Goal: Task Accomplishment & Management: Use online tool/utility

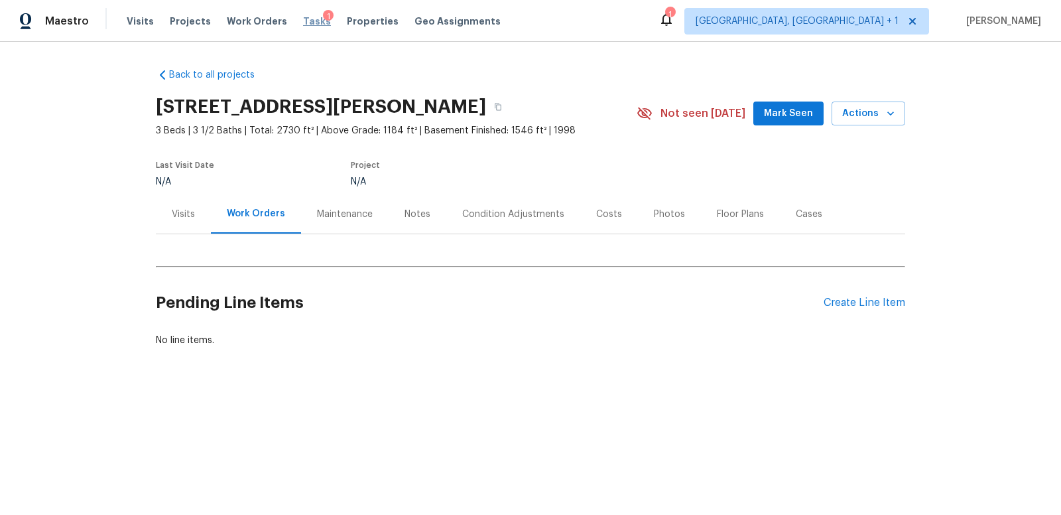
click at [303, 20] on span "Tasks" at bounding box center [317, 21] width 28 height 9
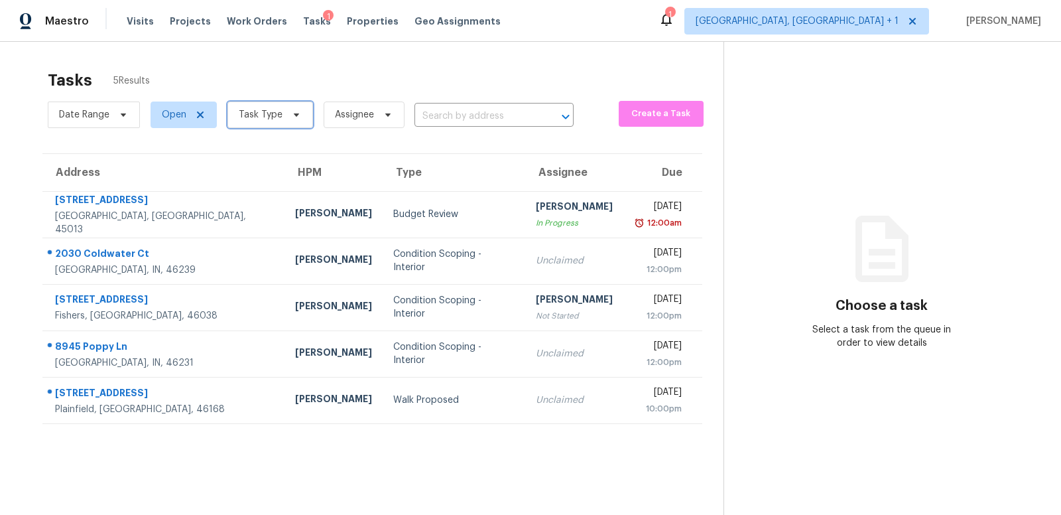
click at [243, 115] on span "Task Type" at bounding box center [261, 114] width 44 height 13
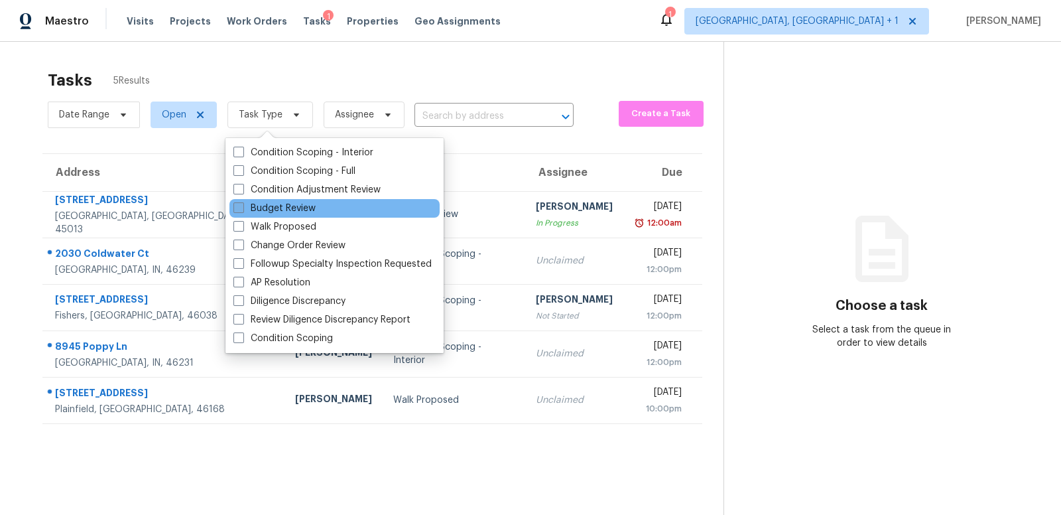
click at [239, 206] on span at bounding box center [238, 207] width 11 height 11
click at [239, 206] on input "Budget Review" at bounding box center [237, 206] width 9 height 9
checkbox input "true"
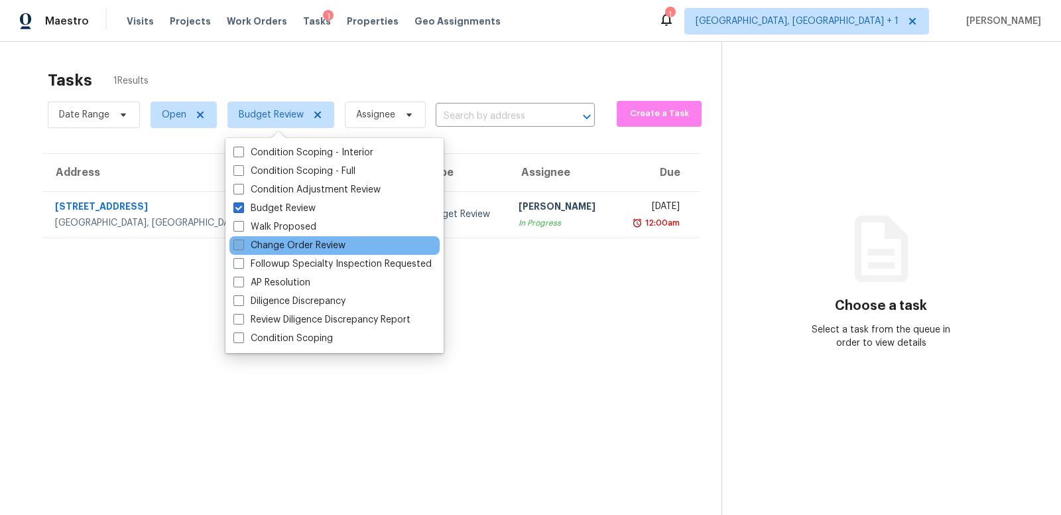
click at [239, 243] on span at bounding box center [238, 244] width 11 height 11
click at [239, 243] on input "Change Order Review" at bounding box center [237, 243] width 9 height 9
checkbox input "true"
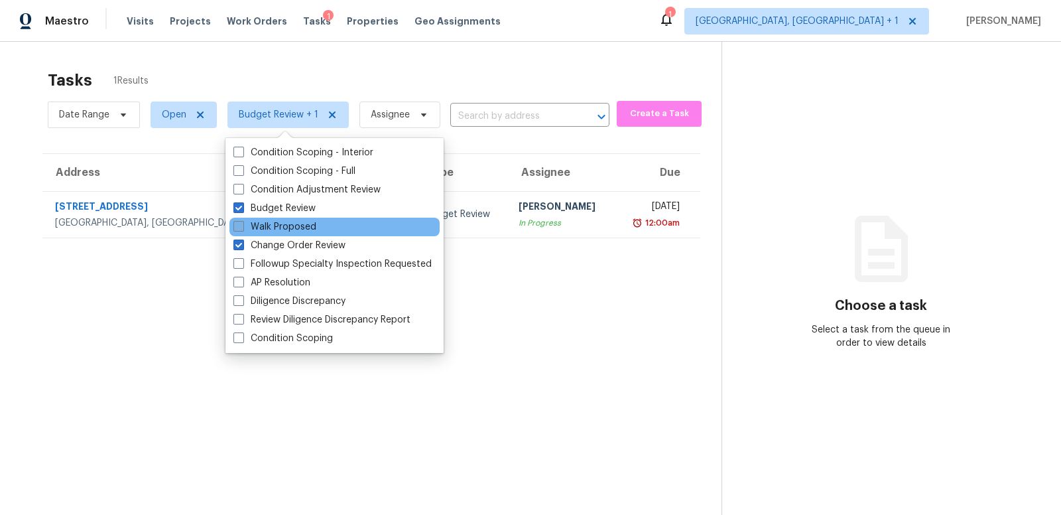
click at [239, 228] on span at bounding box center [238, 226] width 11 height 11
click at [239, 228] on input "Walk Proposed" at bounding box center [237, 224] width 9 height 9
checkbox input "true"
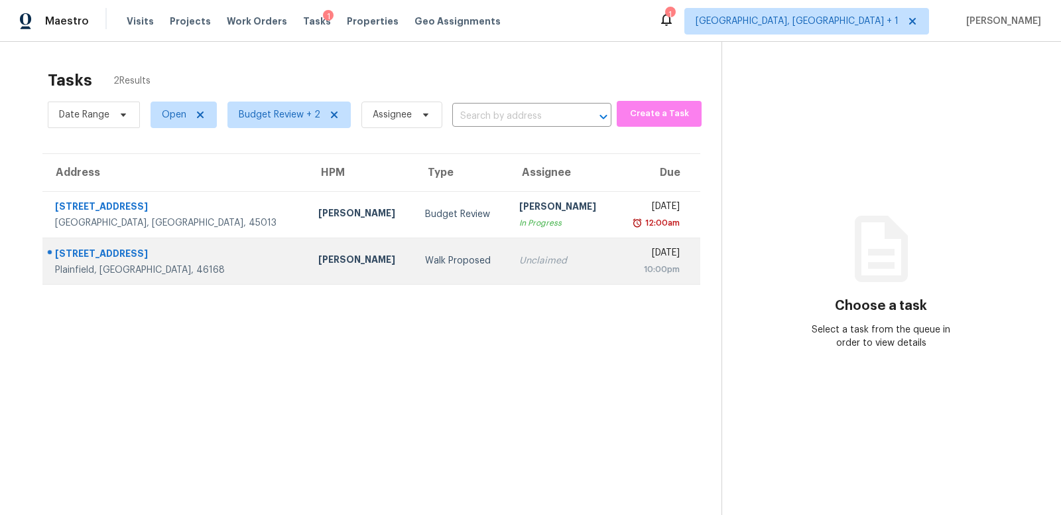
click at [166, 263] on div "Plainfield, IN, 46168" at bounding box center [176, 269] width 242 height 13
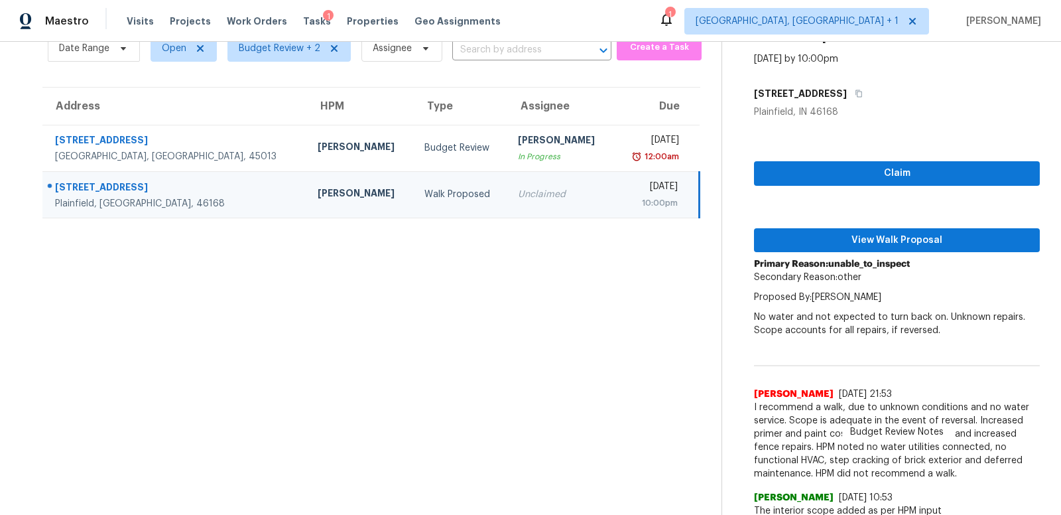
scroll to position [64, 0]
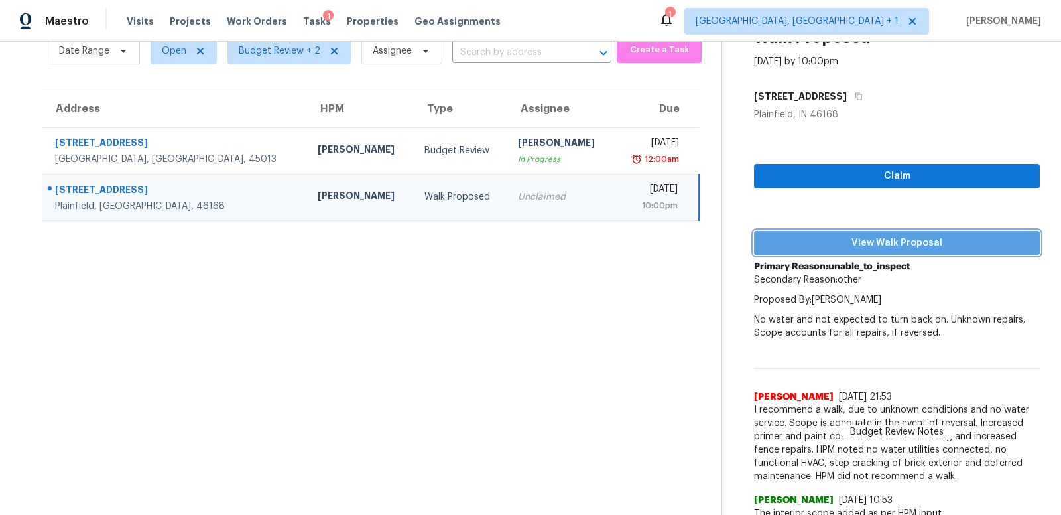
click at [887, 241] on span "View Walk Proposal" at bounding box center [896, 243] width 265 height 17
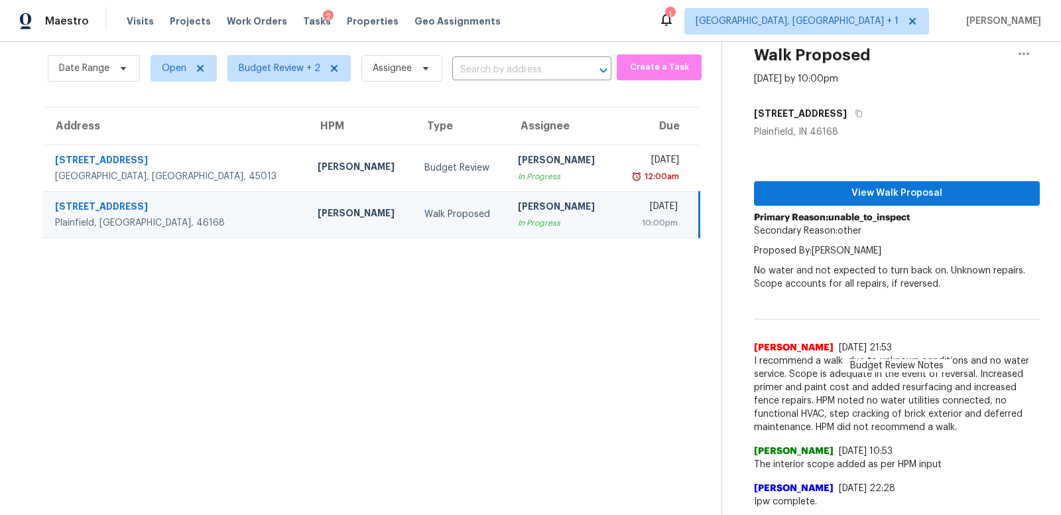
scroll to position [45, 0]
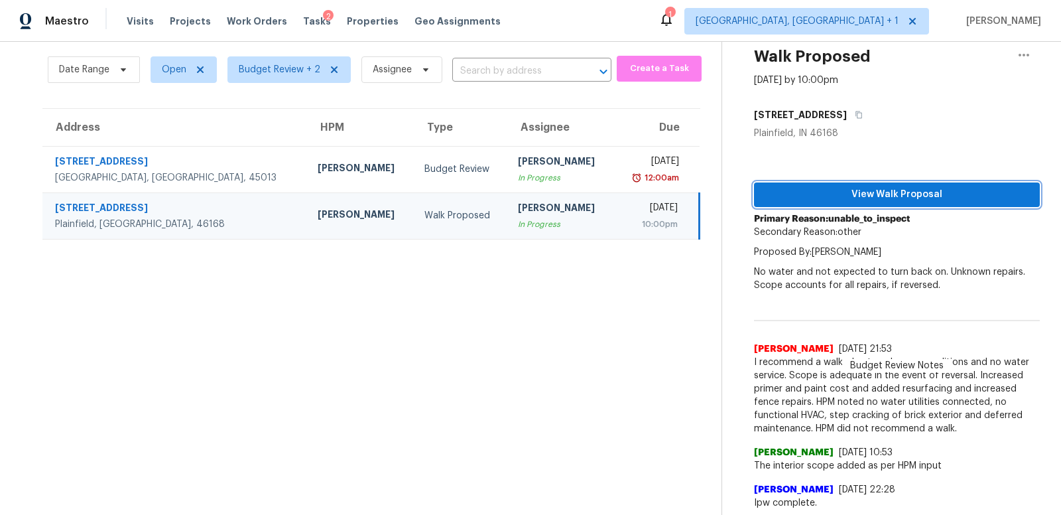
click at [856, 194] on span "View Walk Proposal" at bounding box center [896, 194] width 265 height 17
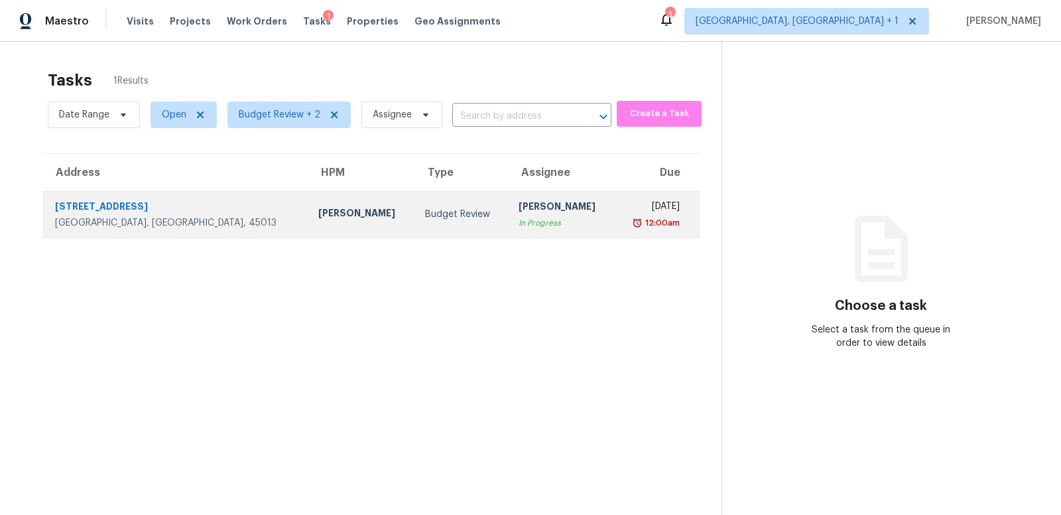
click at [174, 206] on div "[STREET_ADDRESS]" at bounding box center [176, 208] width 242 height 17
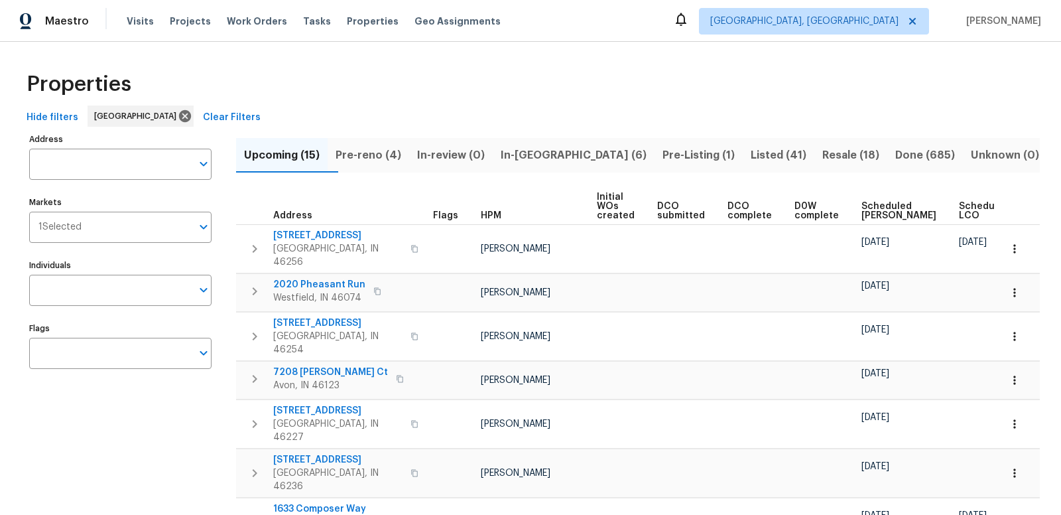
click at [378, 154] on span "Pre-reno (4)" at bounding box center [368, 155] width 66 height 19
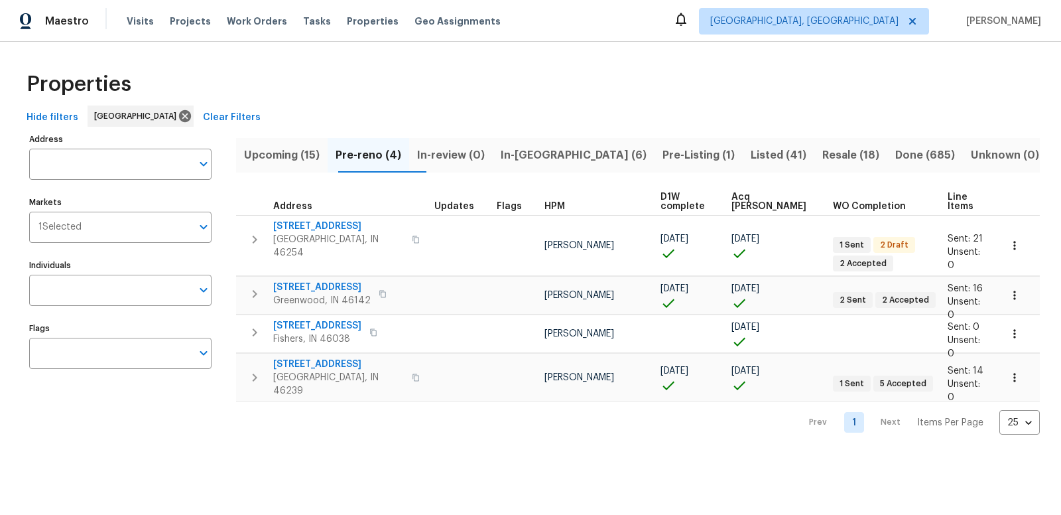
click at [552, 149] on span "In-reno (6)" at bounding box center [574, 155] width 146 height 19
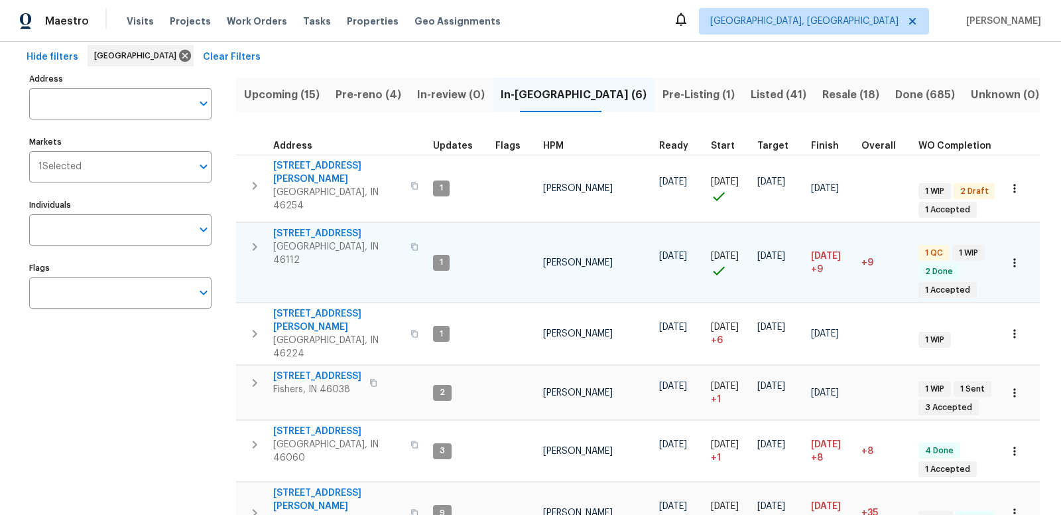
scroll to position [64, 0]
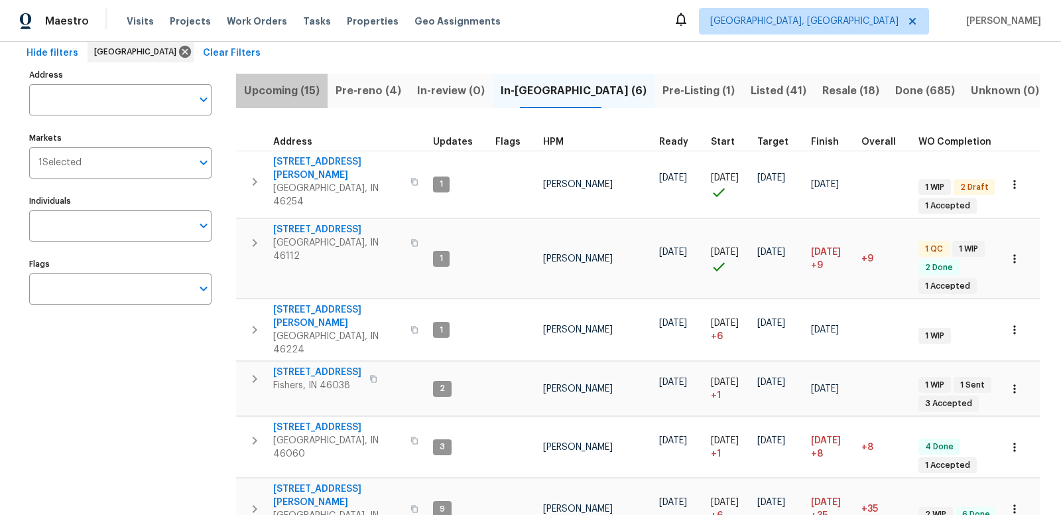
click at [286, 88] on span "Upcoming (15)" at bounding box center [282, 91] width 76 height 19
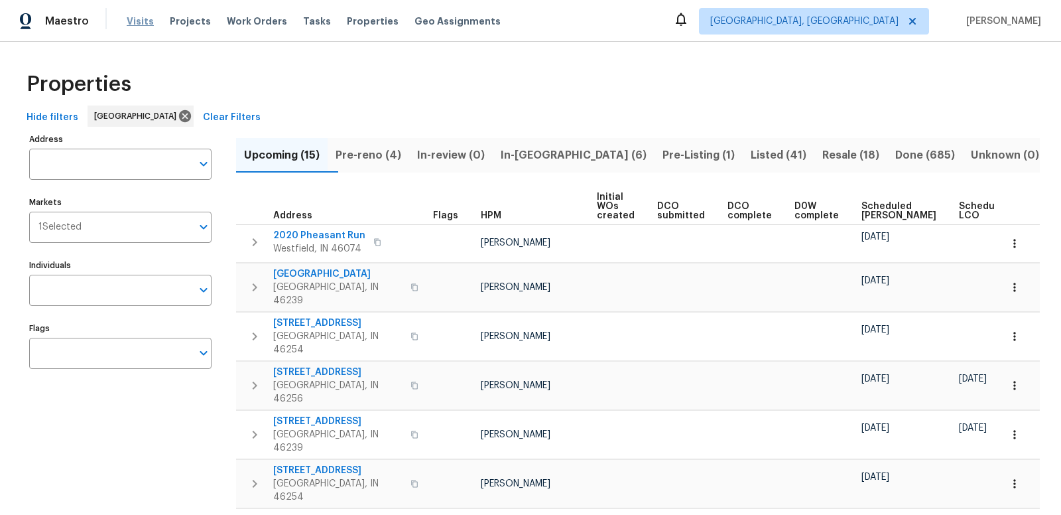
click at [137, 22] on span "Visits" at bounding box center [140, 21] width 27 height 13
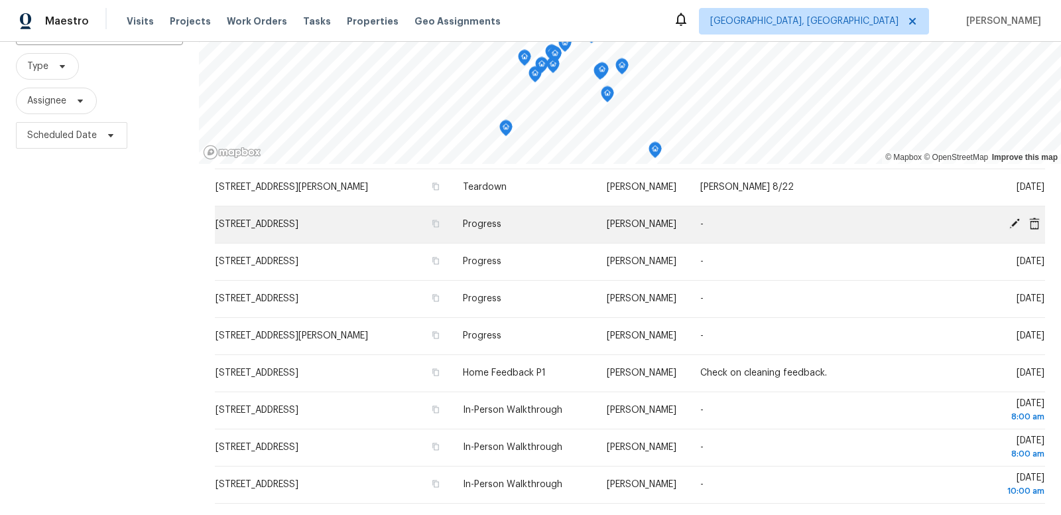
scroll to position [117, 0]
